Goal: Task Accomplishment & Management: Manage account settings

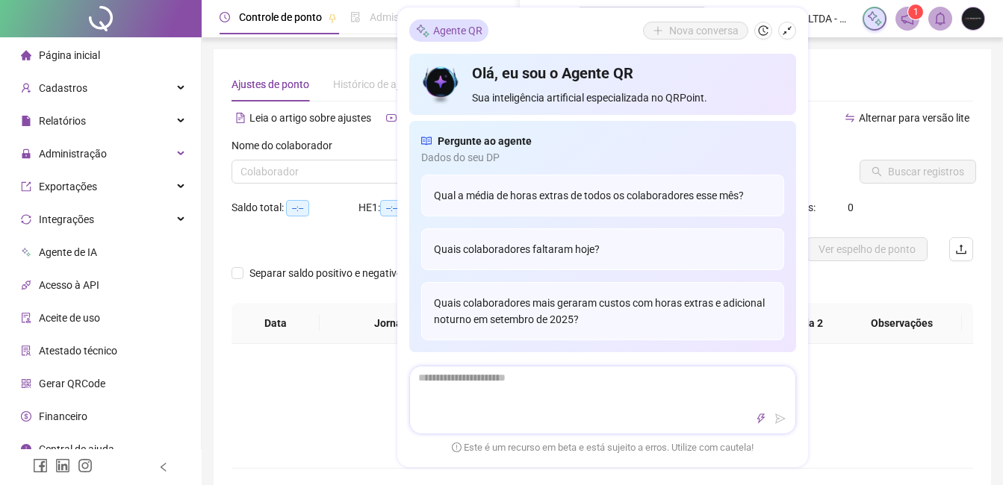
type input "**********"
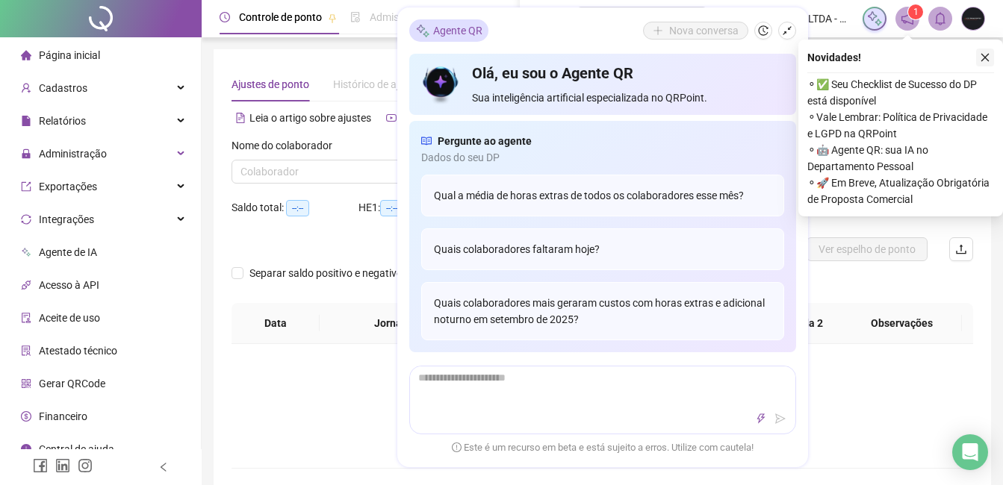
click at [986, 60] on icon "close" at bounding box center [985, 57] width 10 height 10
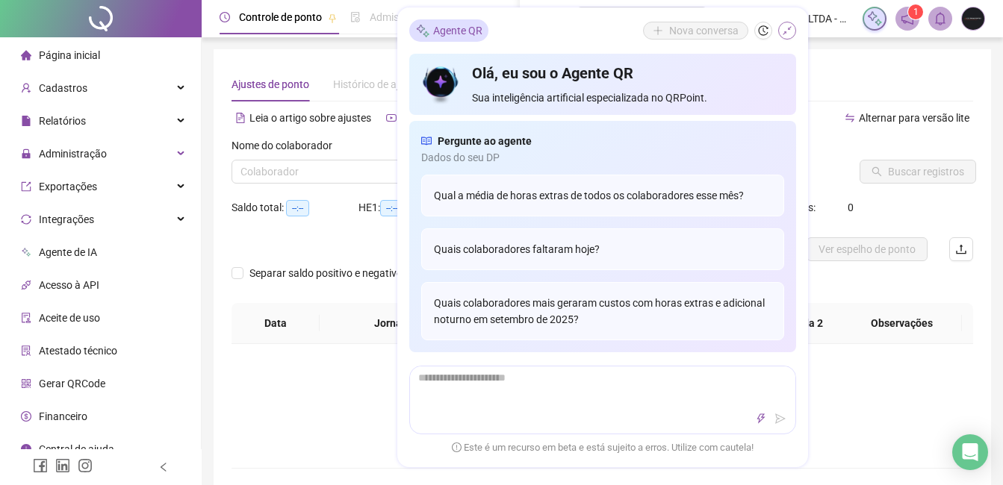
click at [791, 29] on icon "shrink" at bounding box center [787, 30] width 10 height 10
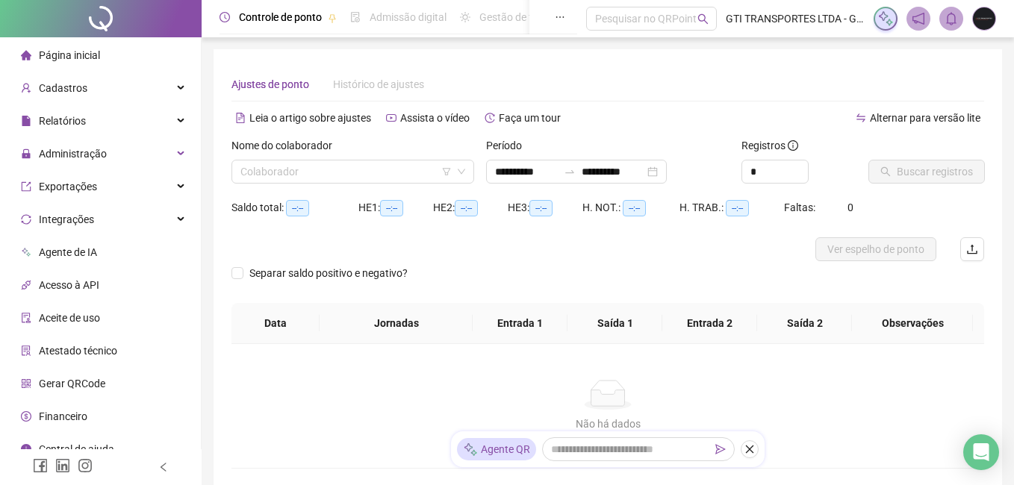
type input "**********"
